Goal: Information Seeking & Learning: Compare options

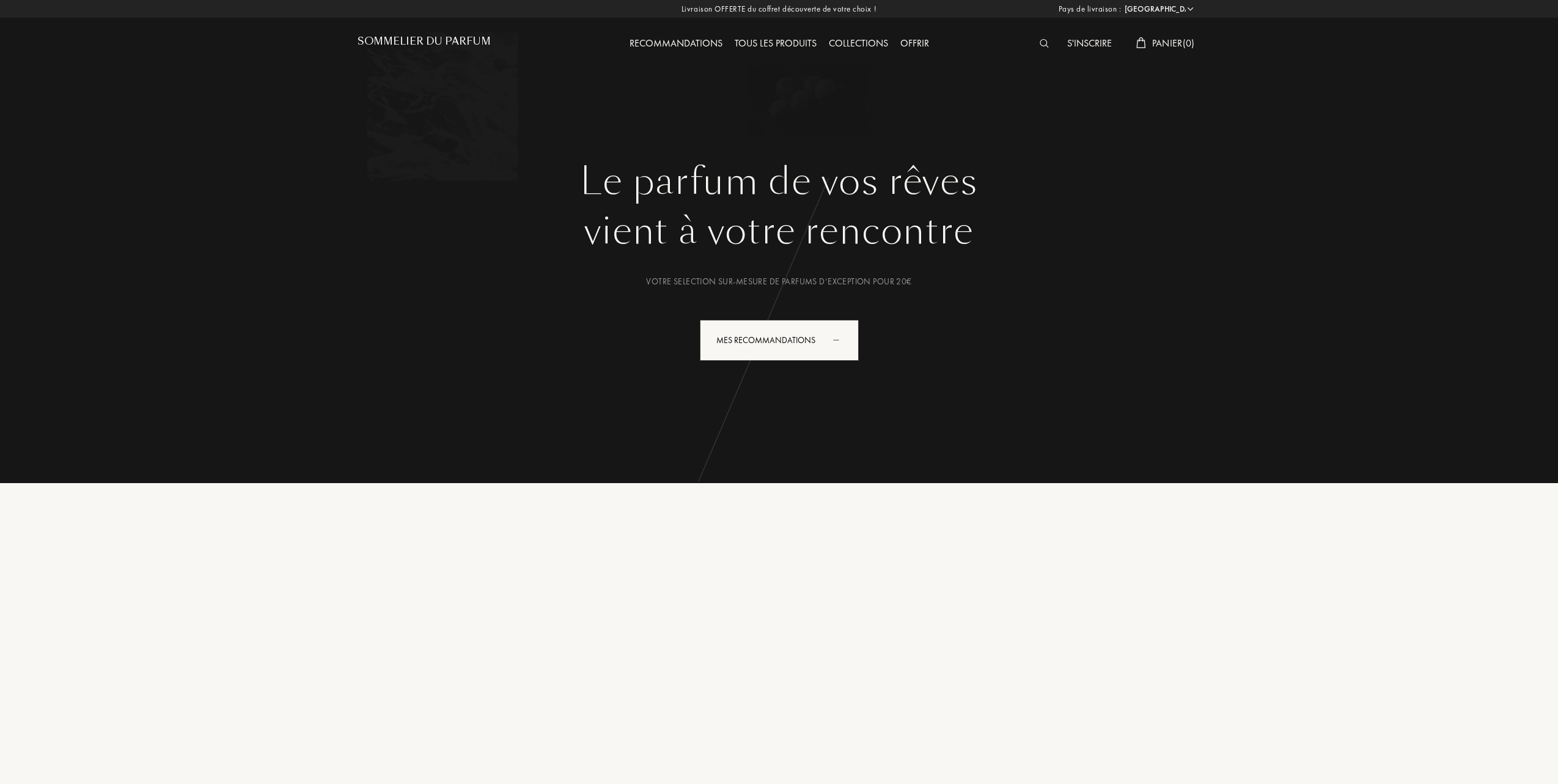
select select "FR"
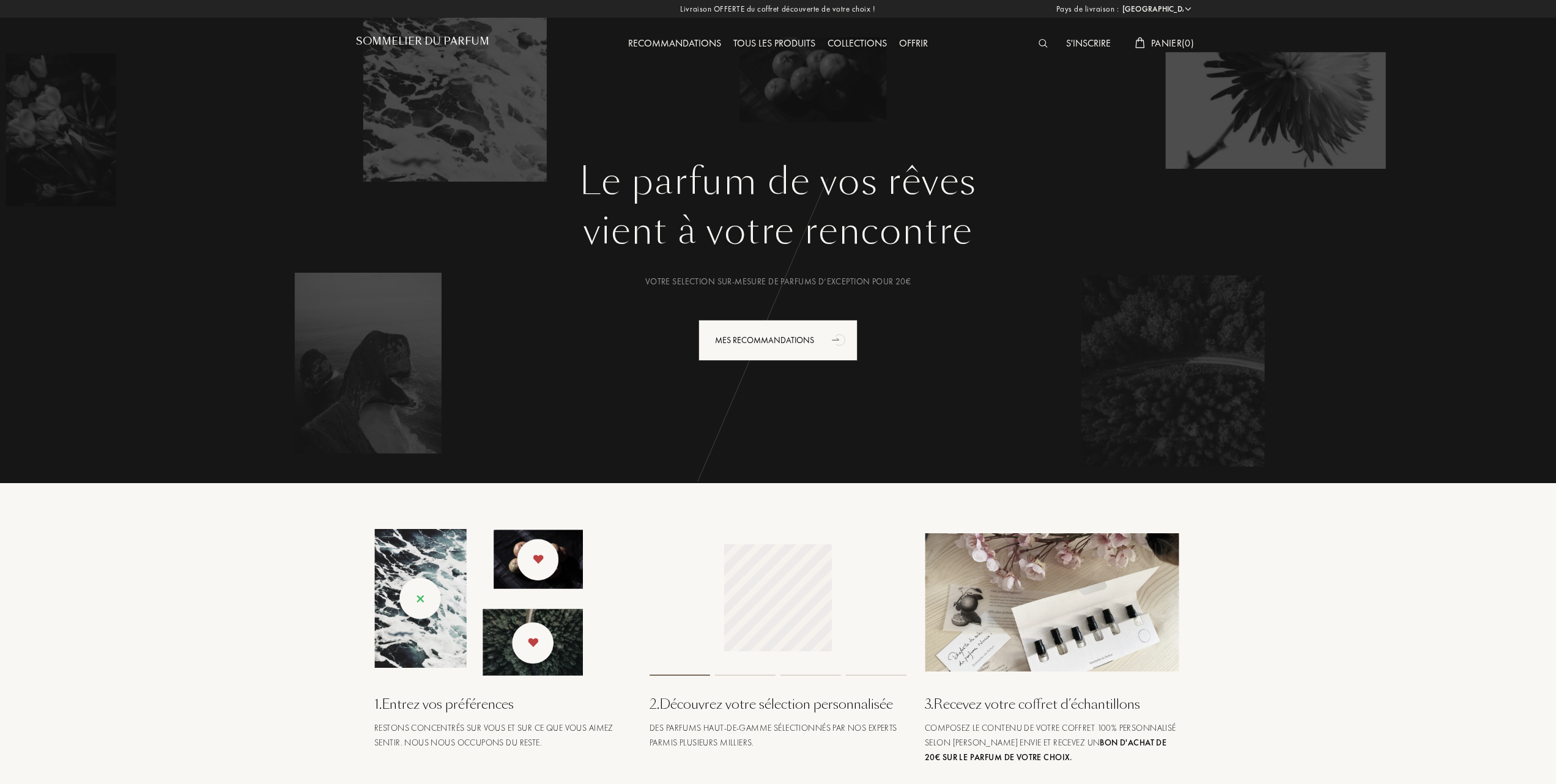
click at [850, 41] on div "Collections" at bounding box center [857, 44] width 72 height 16
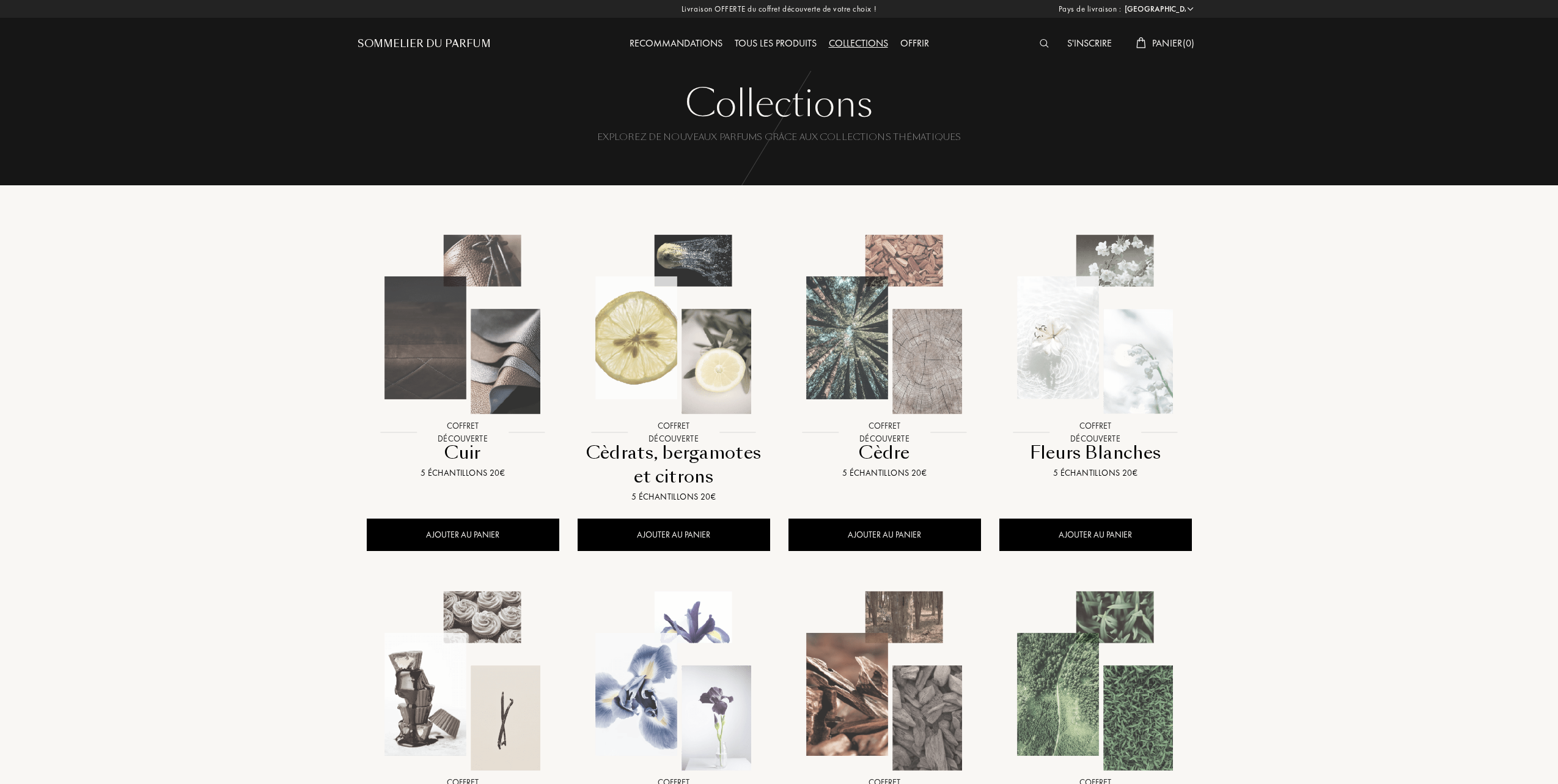
select select "FR"
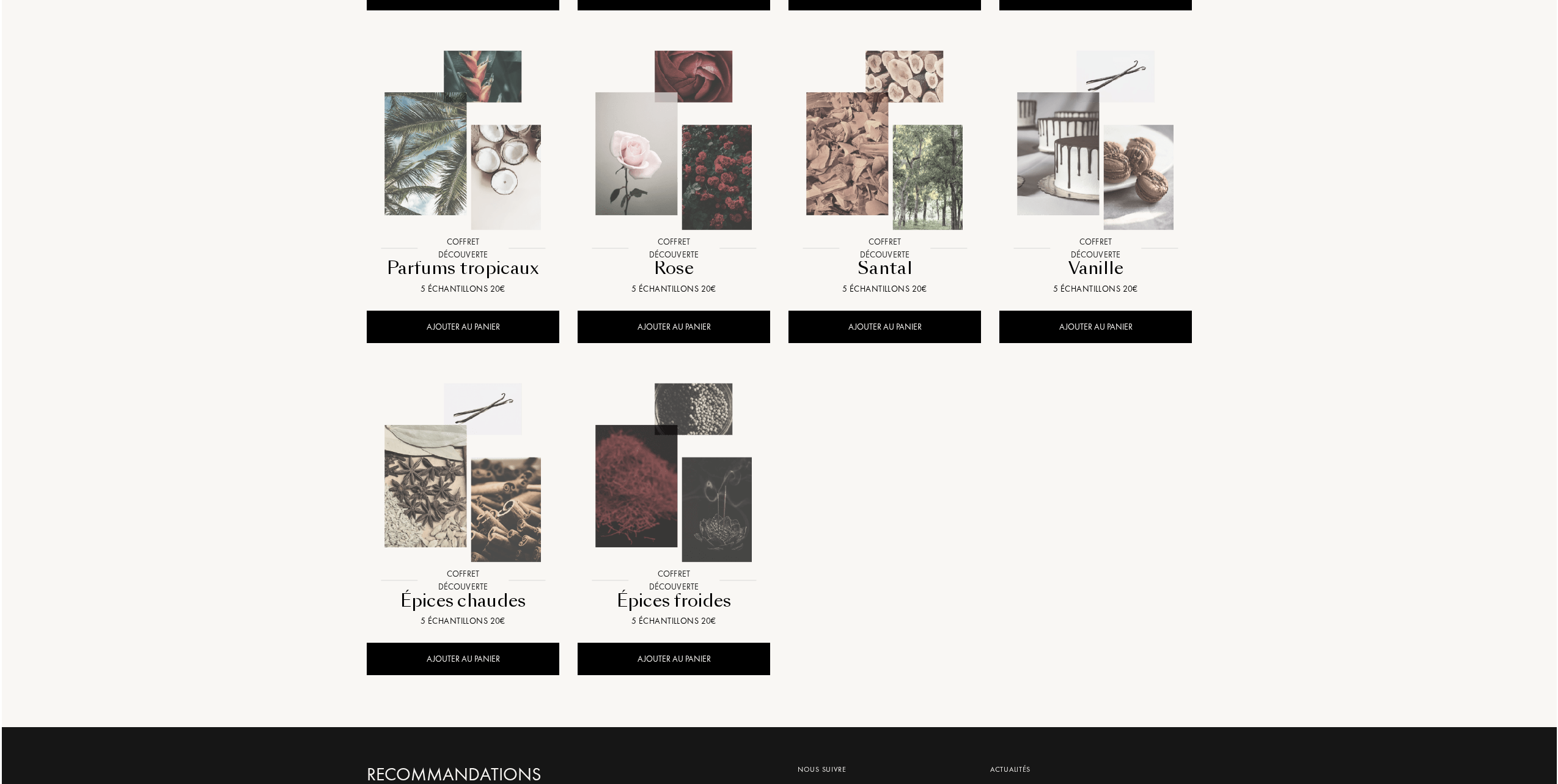
scroll to position [896, 0]
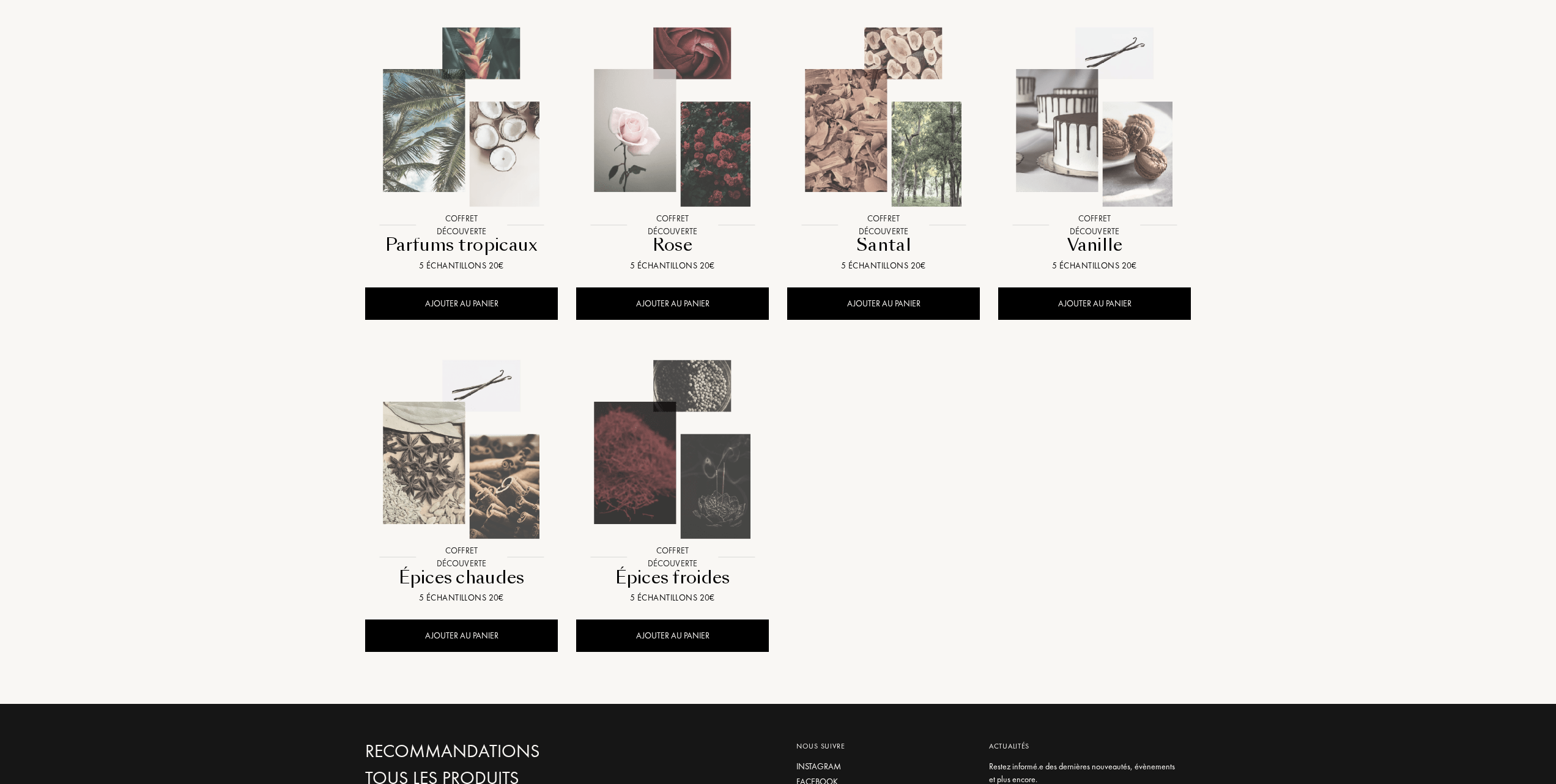
click at [671, 482] on img at bounding box center [672, 449] width 191 height 190
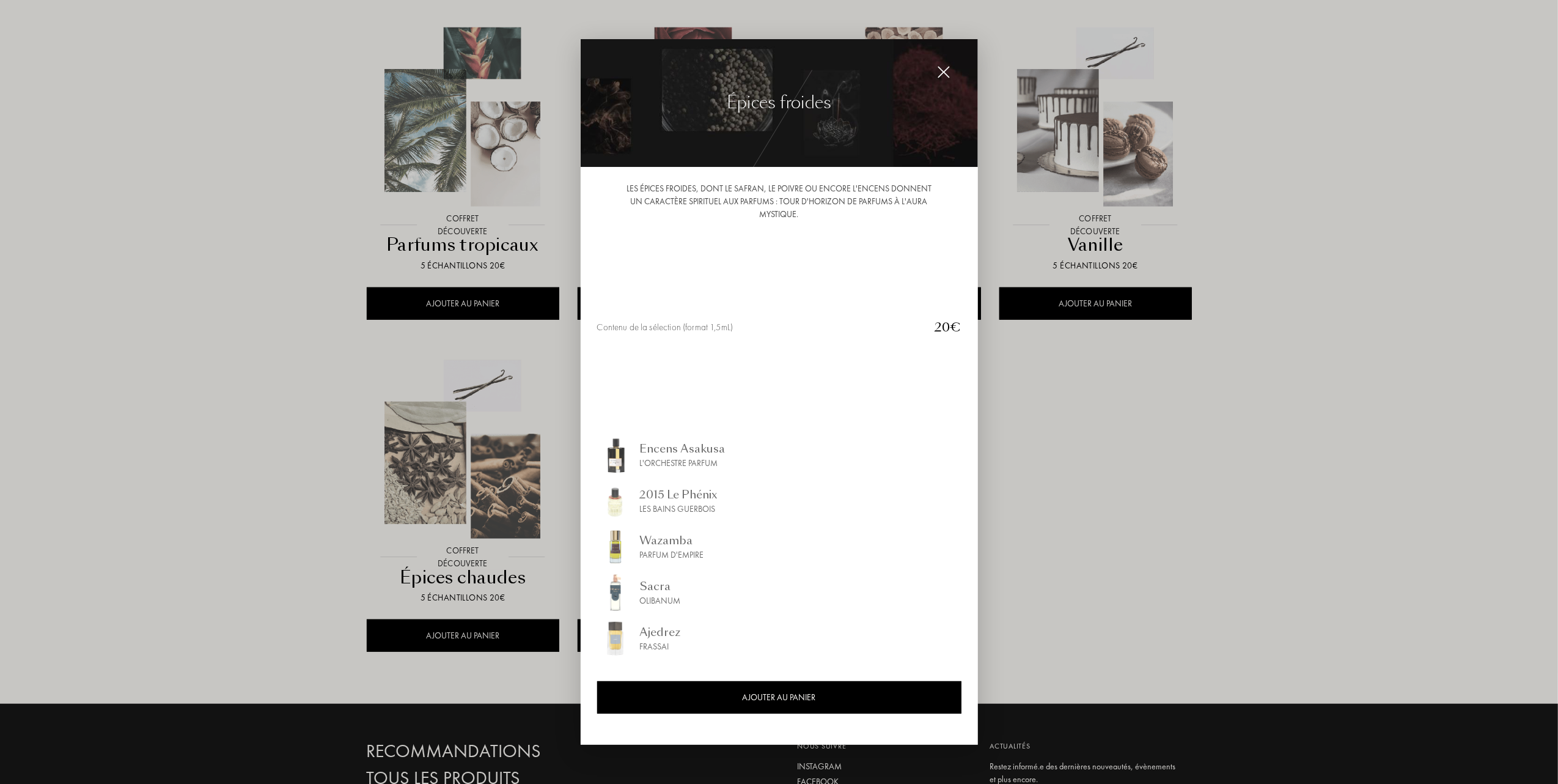
click at [660, 453] on div "Encens Asakusa" at bounding box center [682, 448] width 85 height 16
click at [695, 492] on div "2015 Le Phénix" at bounding box center [679, 494] width 78 height 16
click at [669, 542] on div "Wazamba" at bounding box center [672, 539] width 64 height 16
click at [643, 592] on div "Sacra" at bounding box center [661, 585] width 41 height 16
click at [666, 628] on div "Ajedrez" at bounding box center [661, 632] width 41 height 16
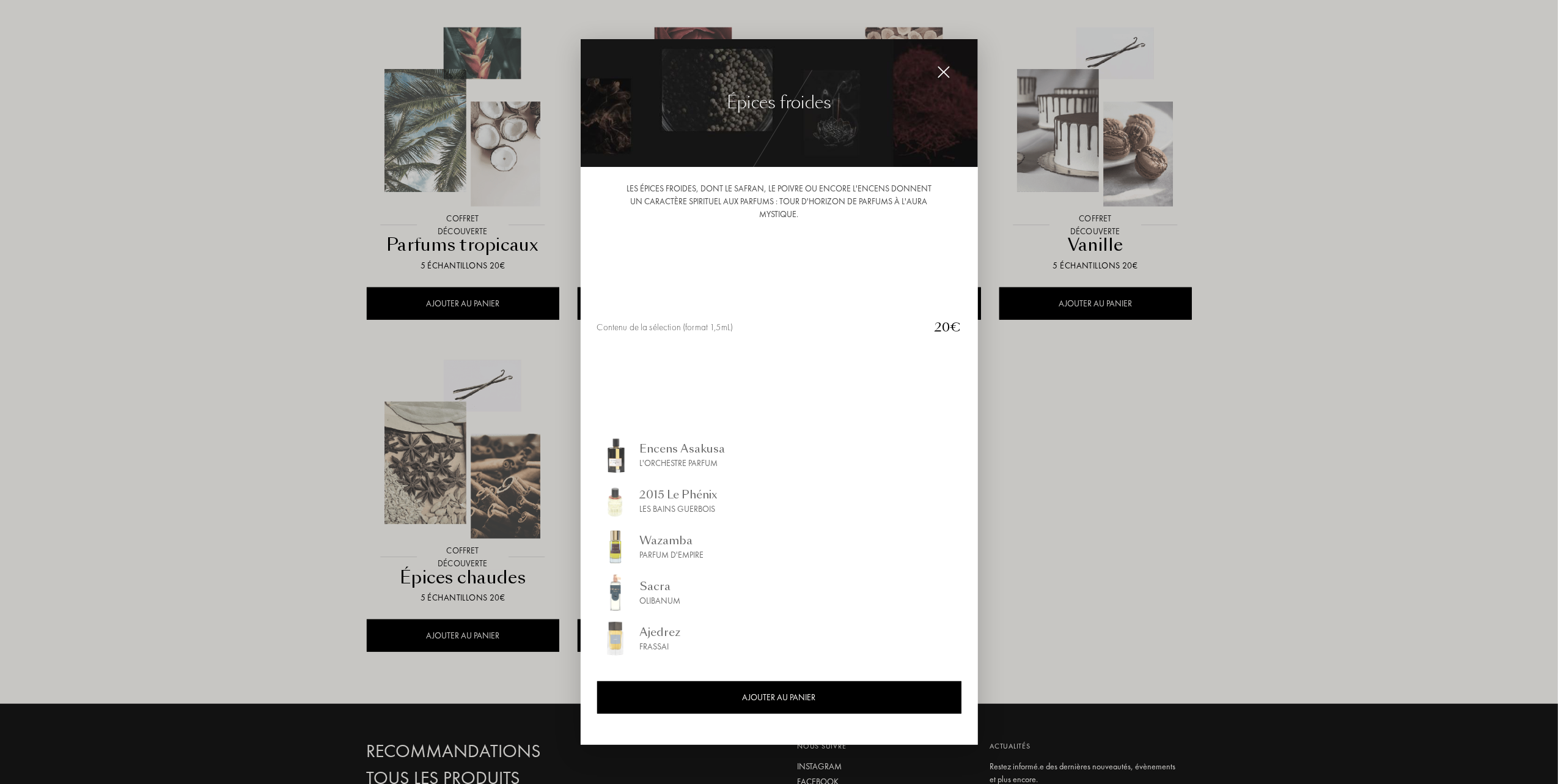
click at [649, 638] on div "Ajedrez" at bounding box center [661, 632] width 41 height 16
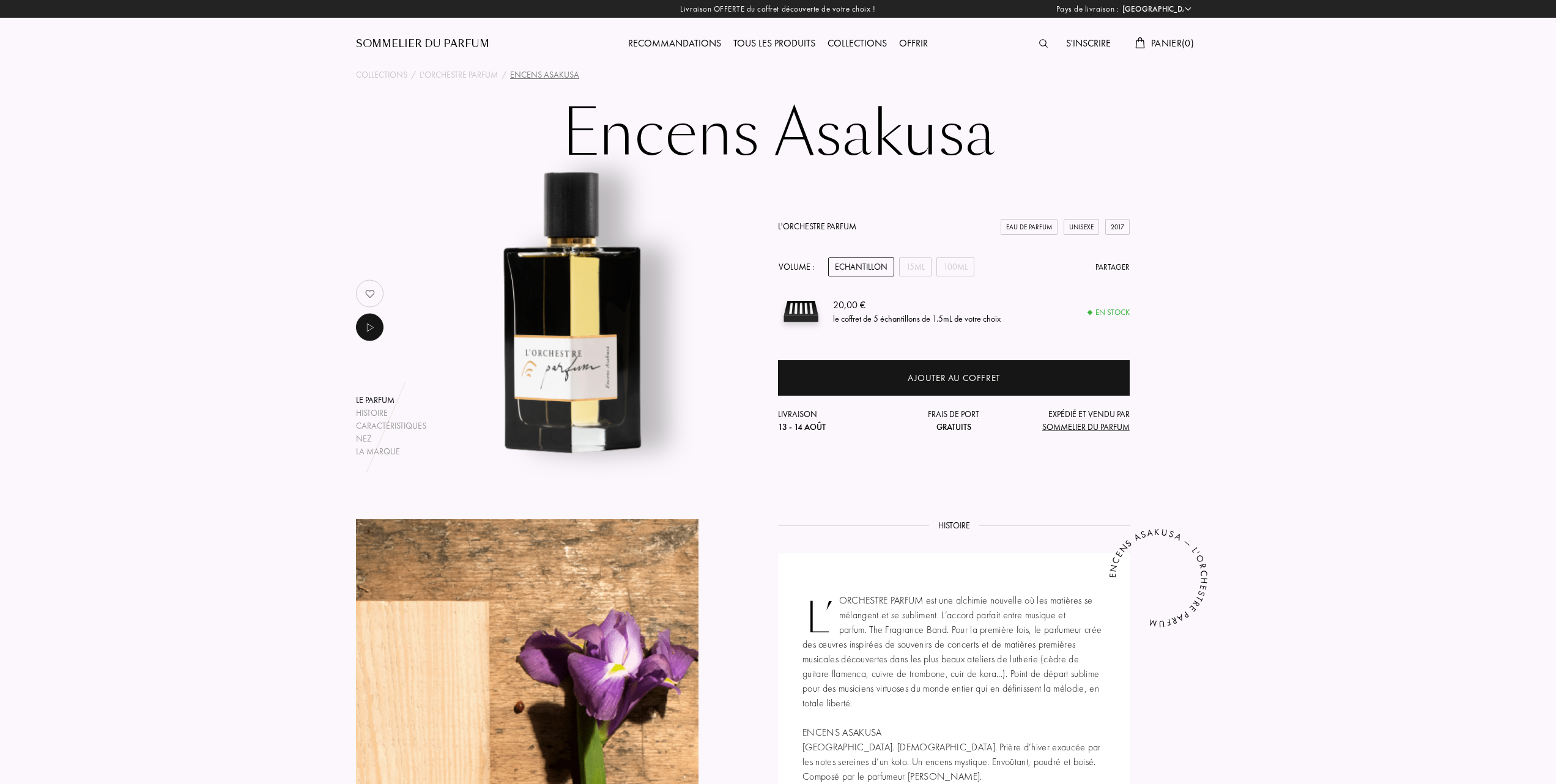
select select "FR"
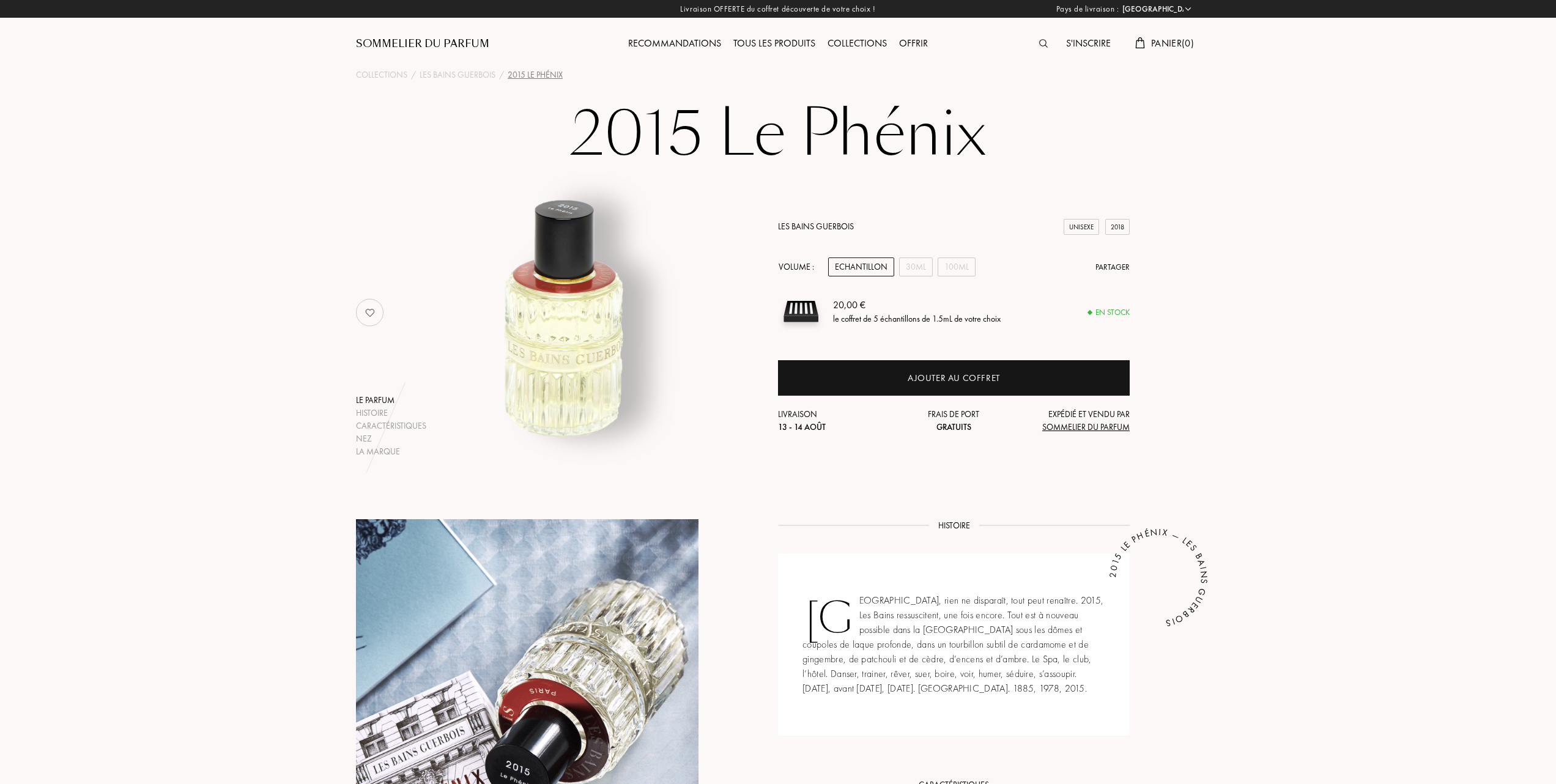
select select "FR"
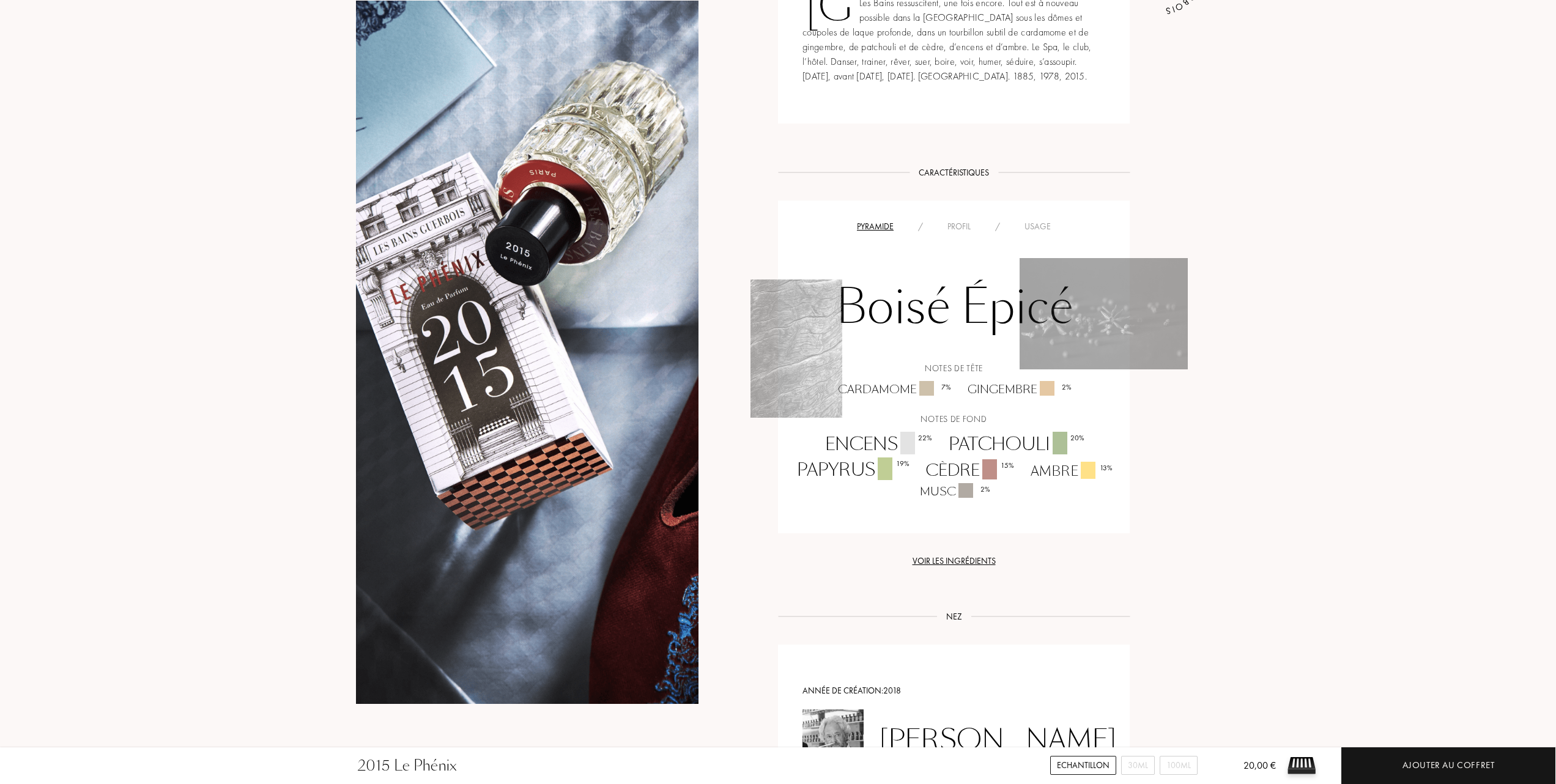
scroll to position [651, 0]
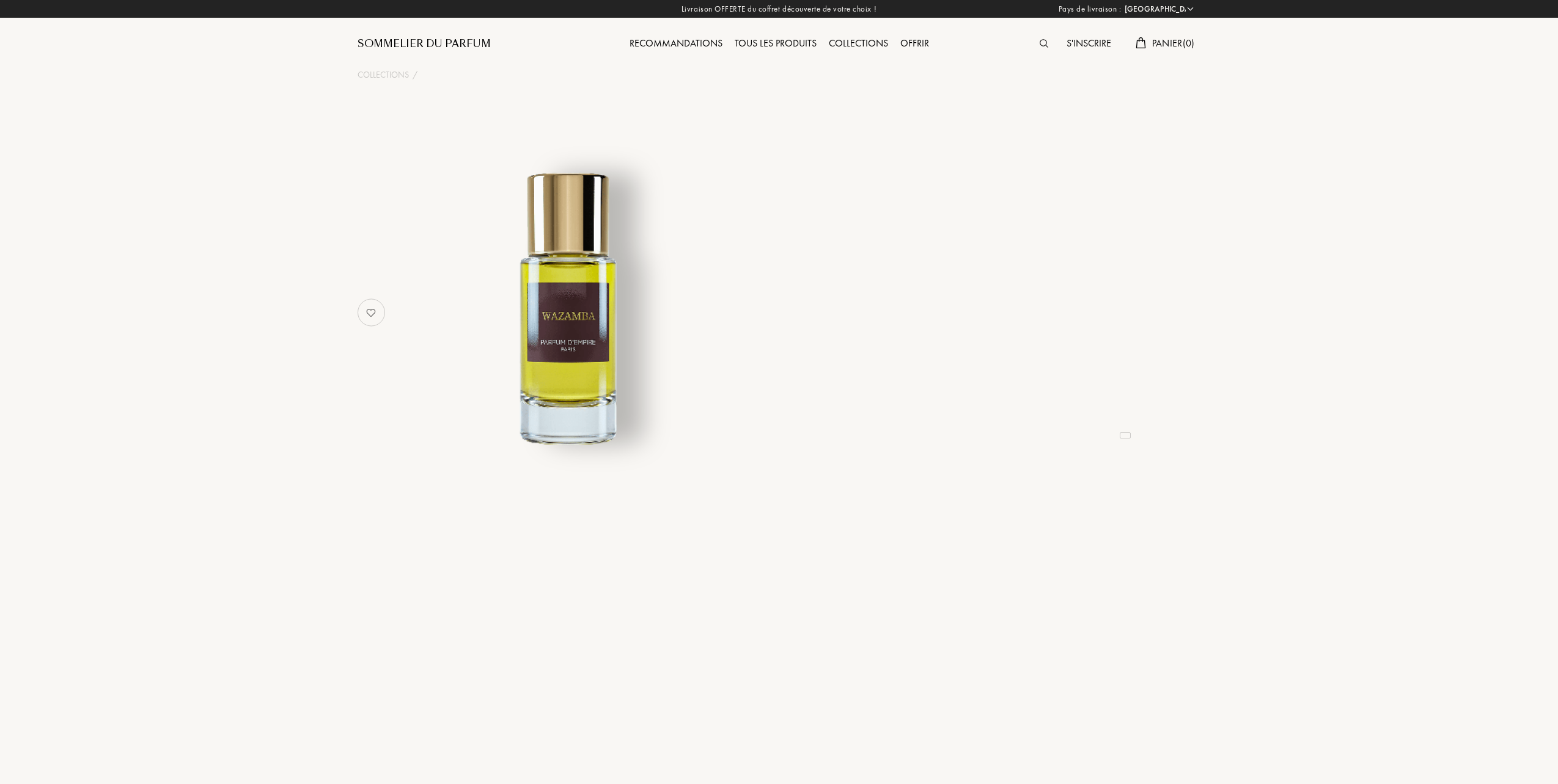
select select "FR"
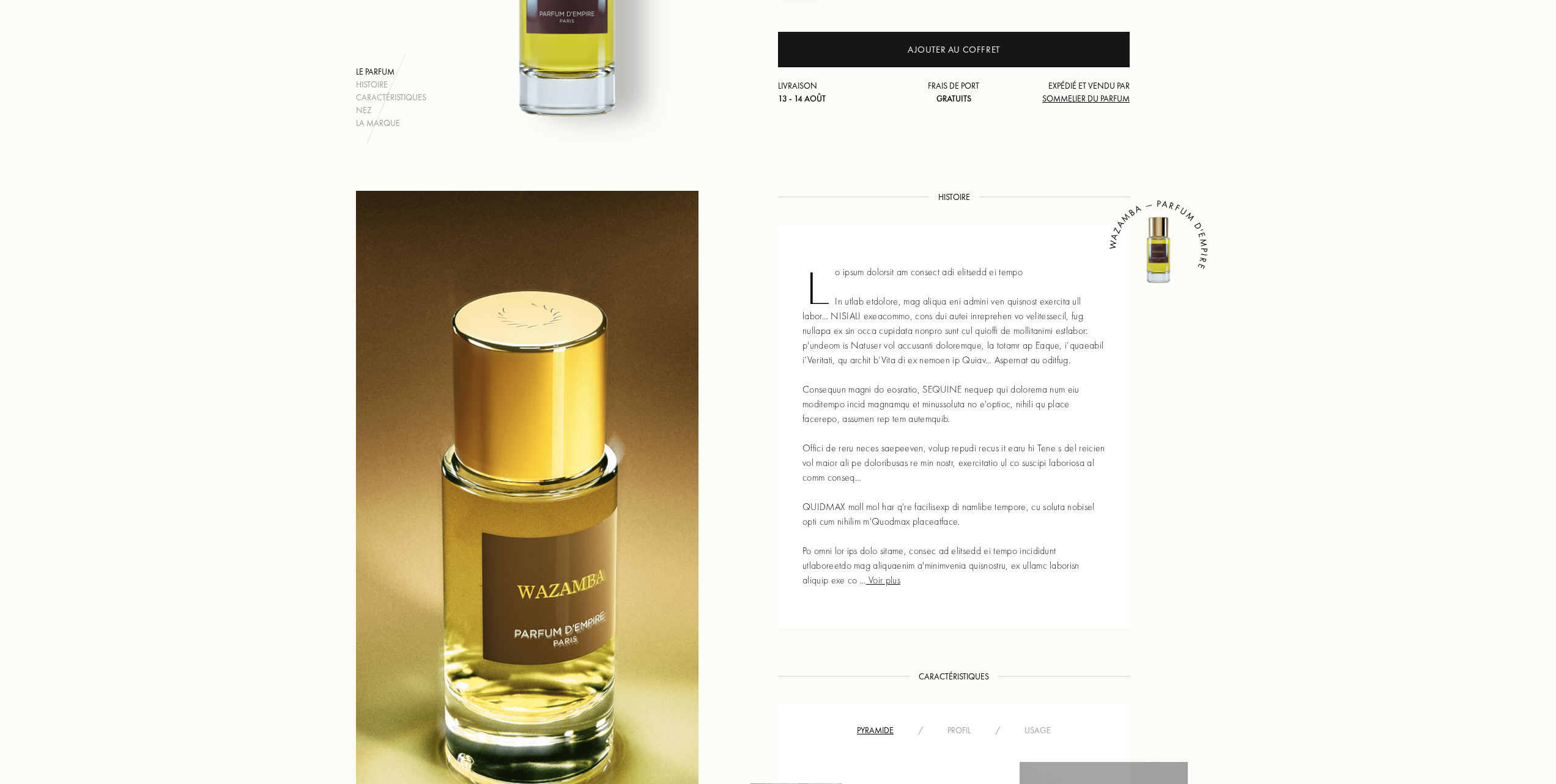
scroll to position [326, 0]
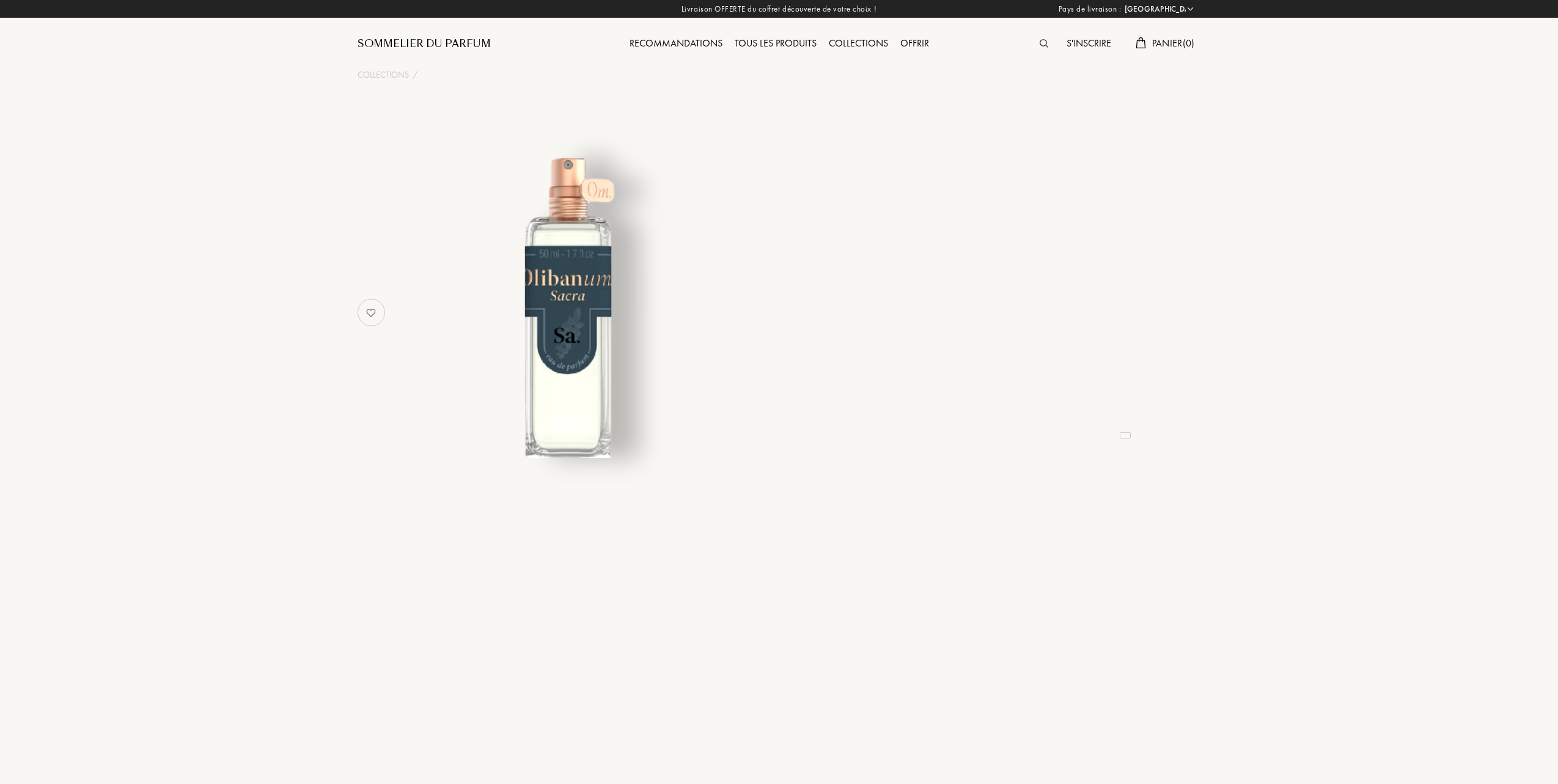
select select "FR"
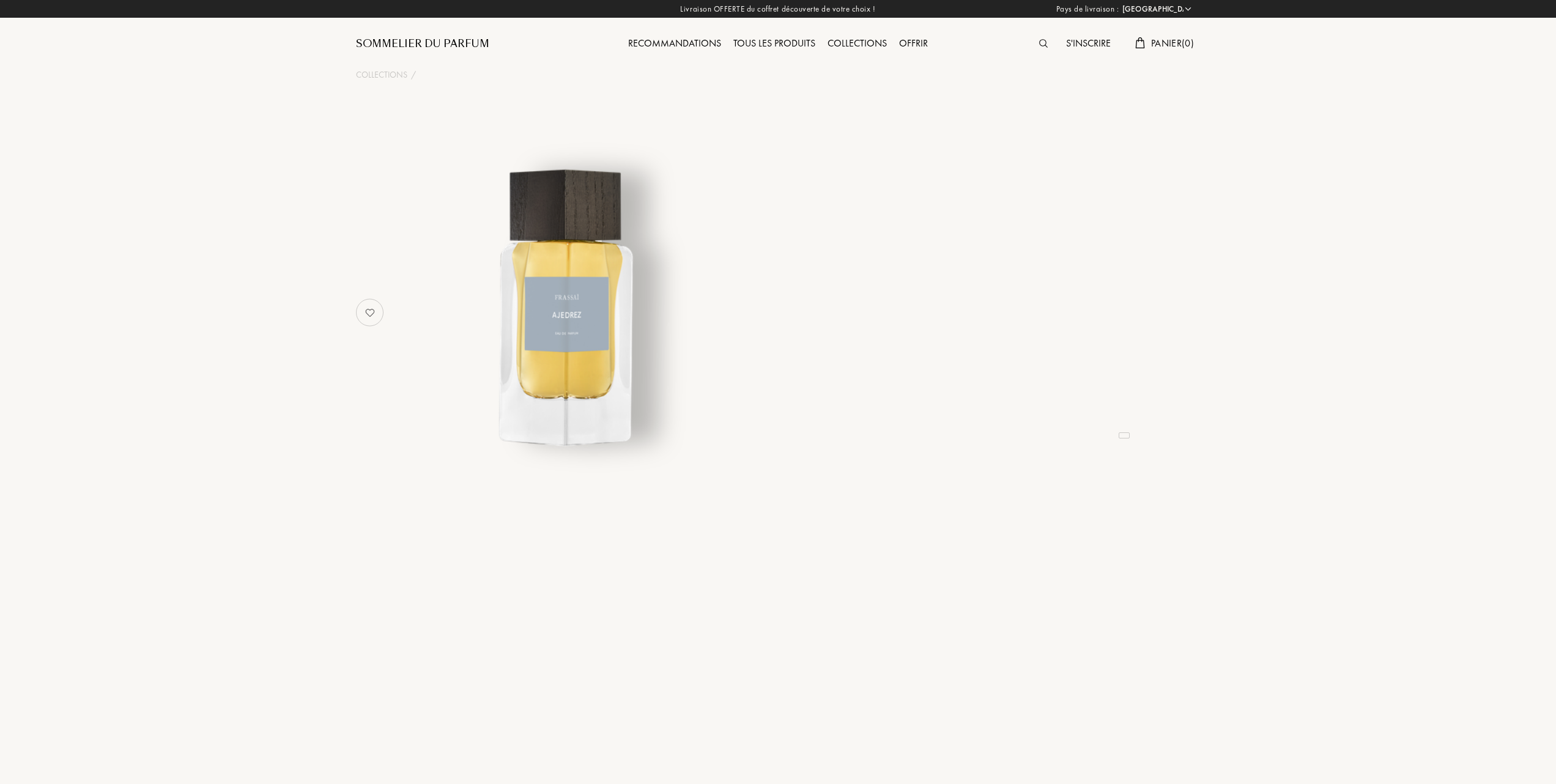
select select "FR"
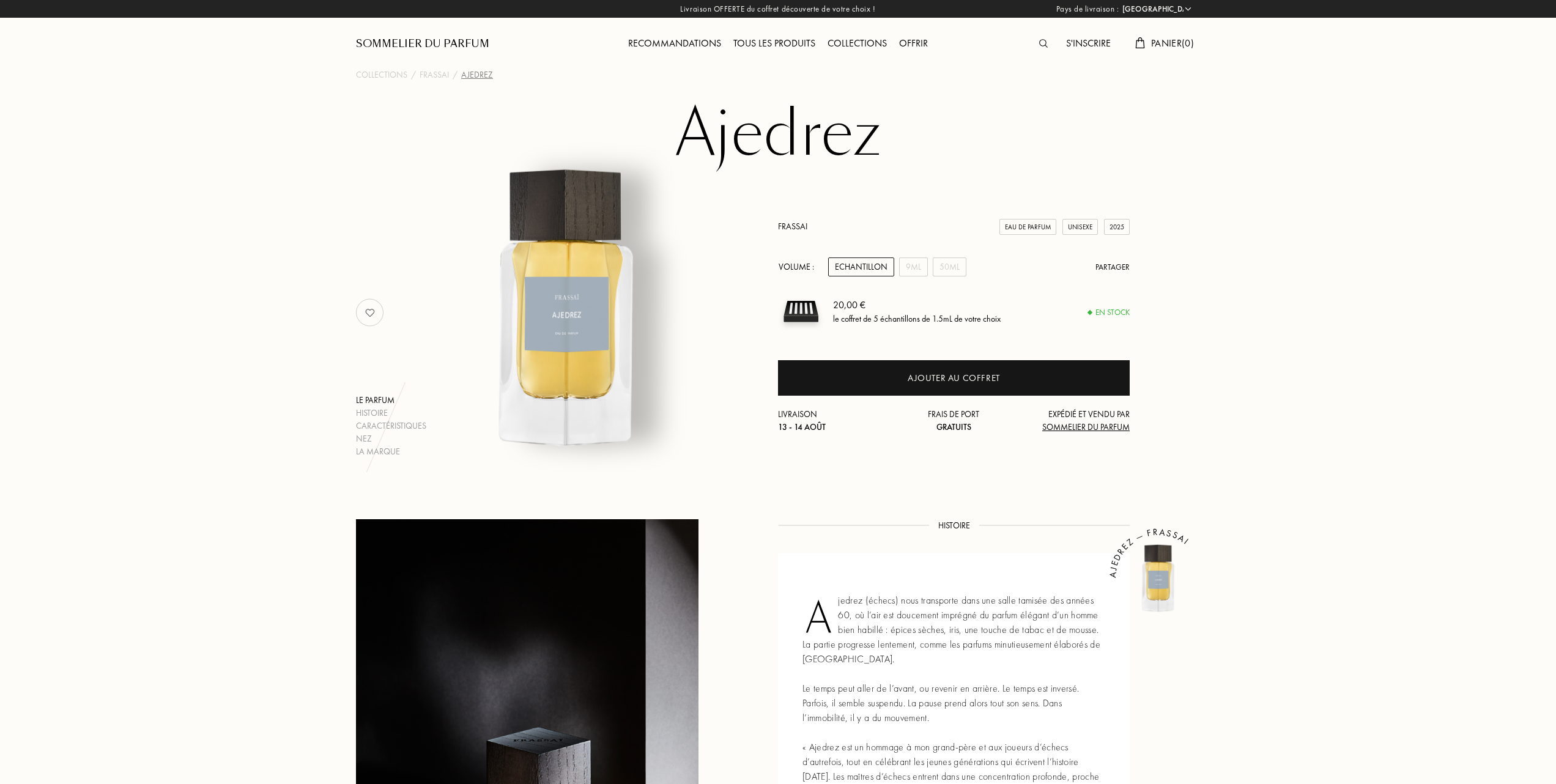
select select "FR"
